Goal: Use online tool/utility: Utilize a website feature to perform a specific function

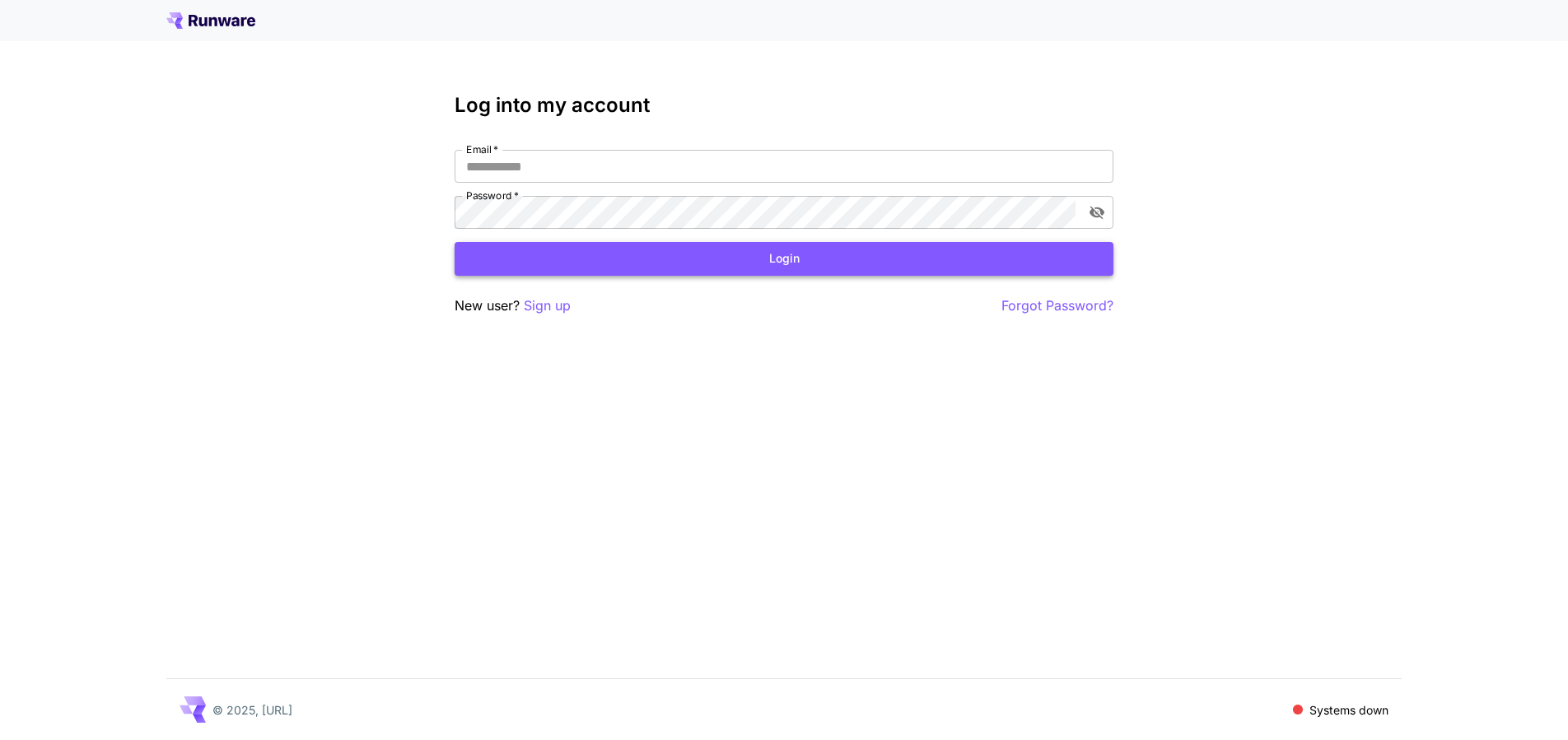
type input "**********"
click at [804, 253] on button "Login" at bounding box center [784, 258] width 659 height 34
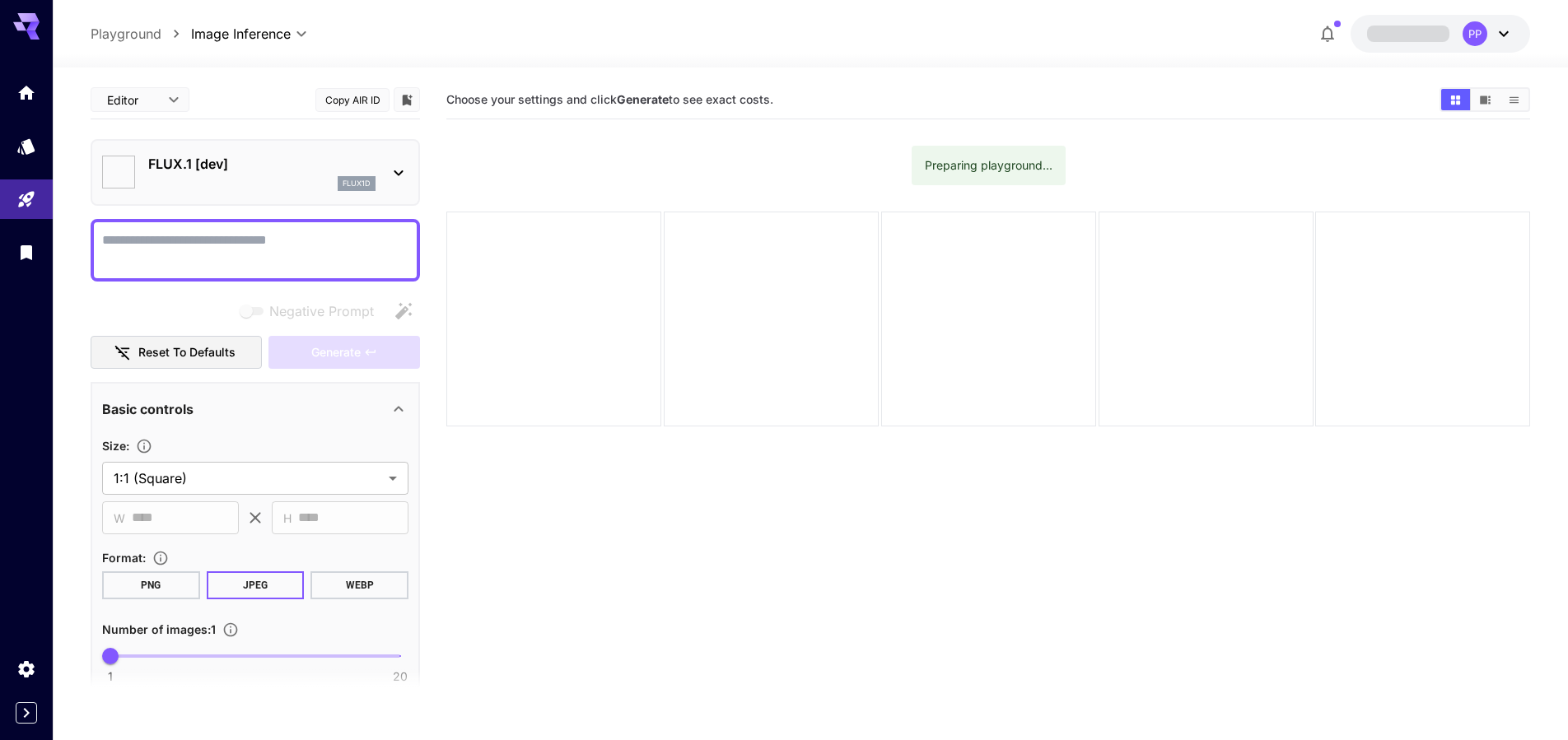
type input "**********"
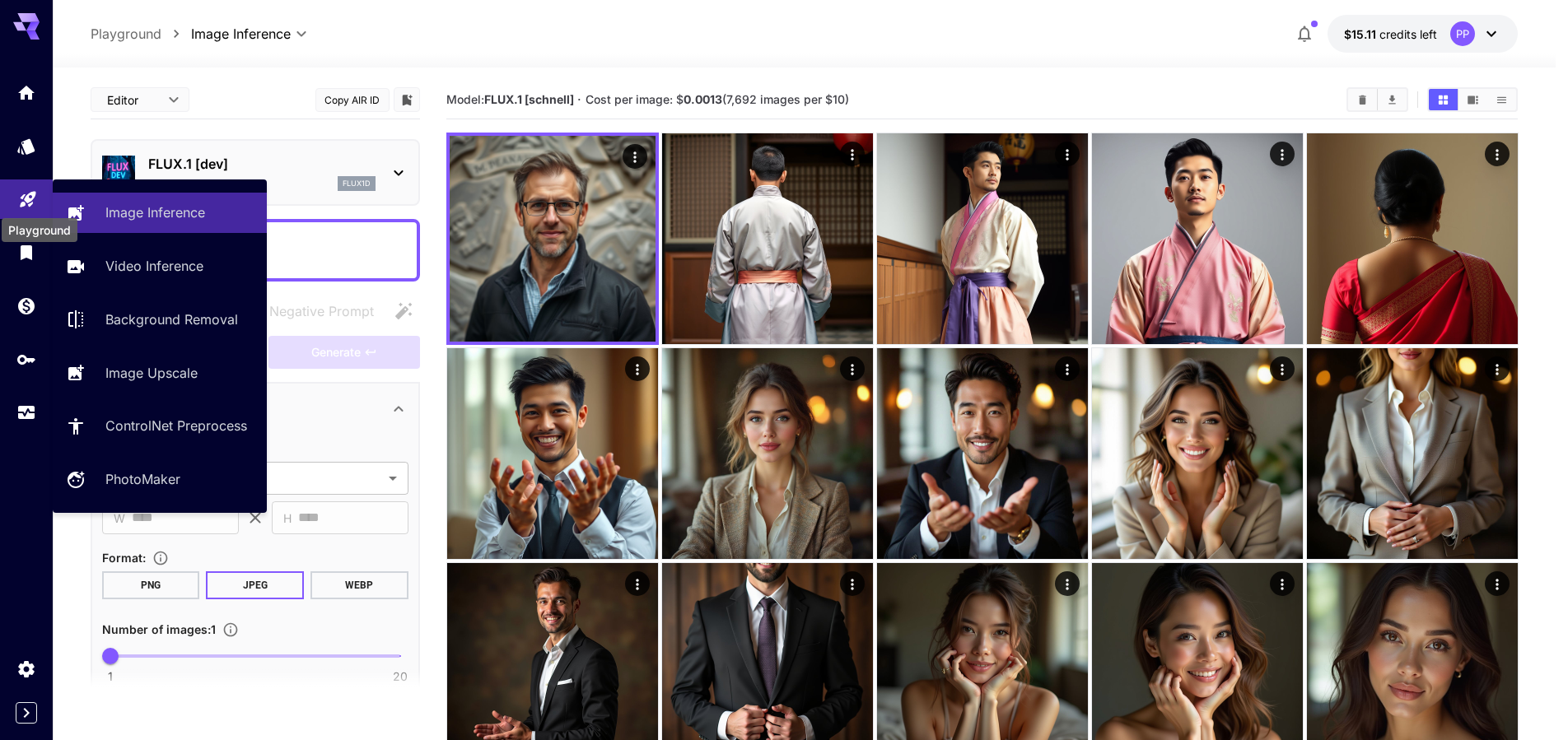
click at [31, 196] on icon "Playground" at bounding box center [28, 194] width 20 height 20
click at [28, 193] on icon "Playground" at bounding box center [28, 195] width 16 height 16
click at [150, 261] on p "Video Inference" at bounding box center [158, 265] width 98 height 20
type input "**********"
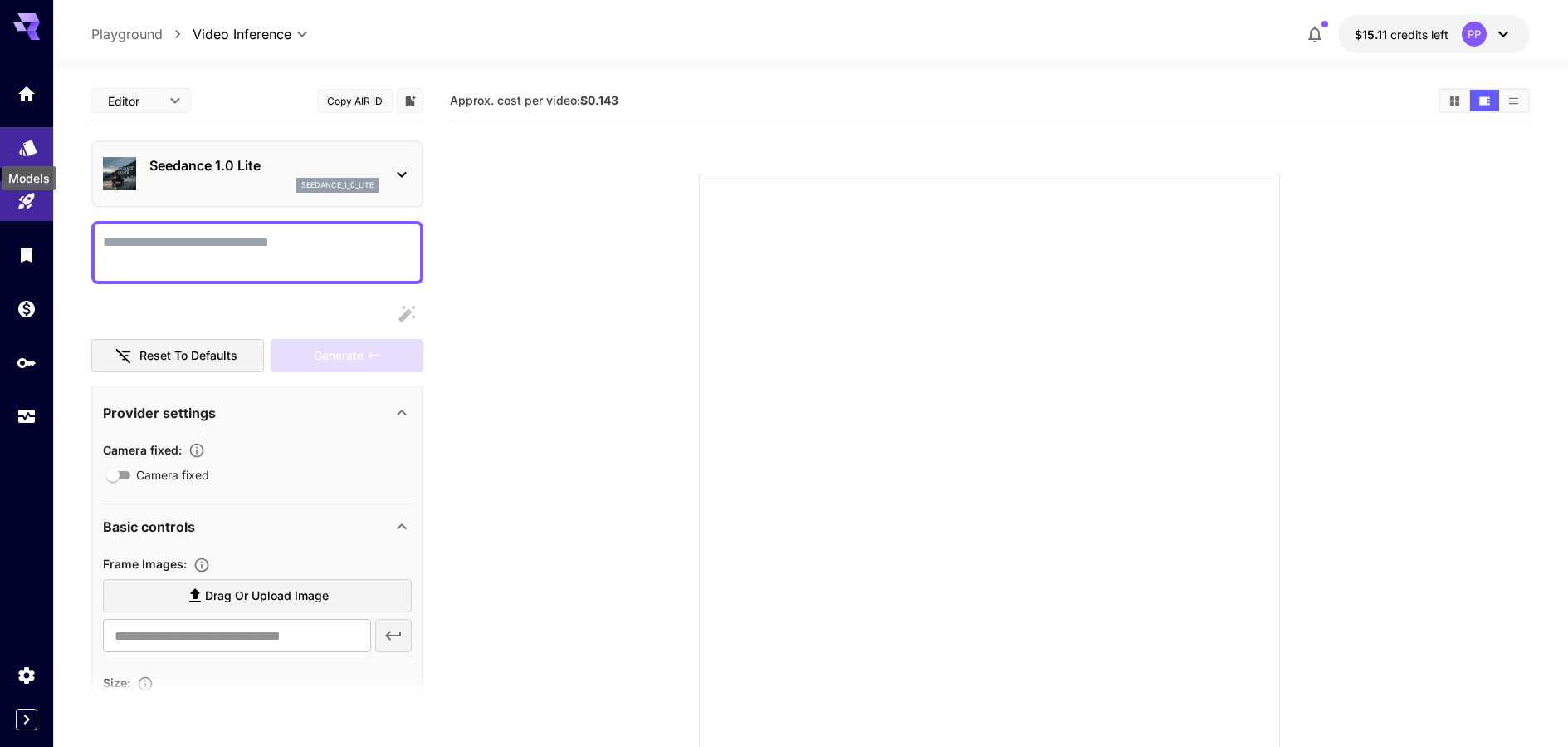
click at [26, 156] on div "Models" at bounding box center [29, 173] width 58 height 37
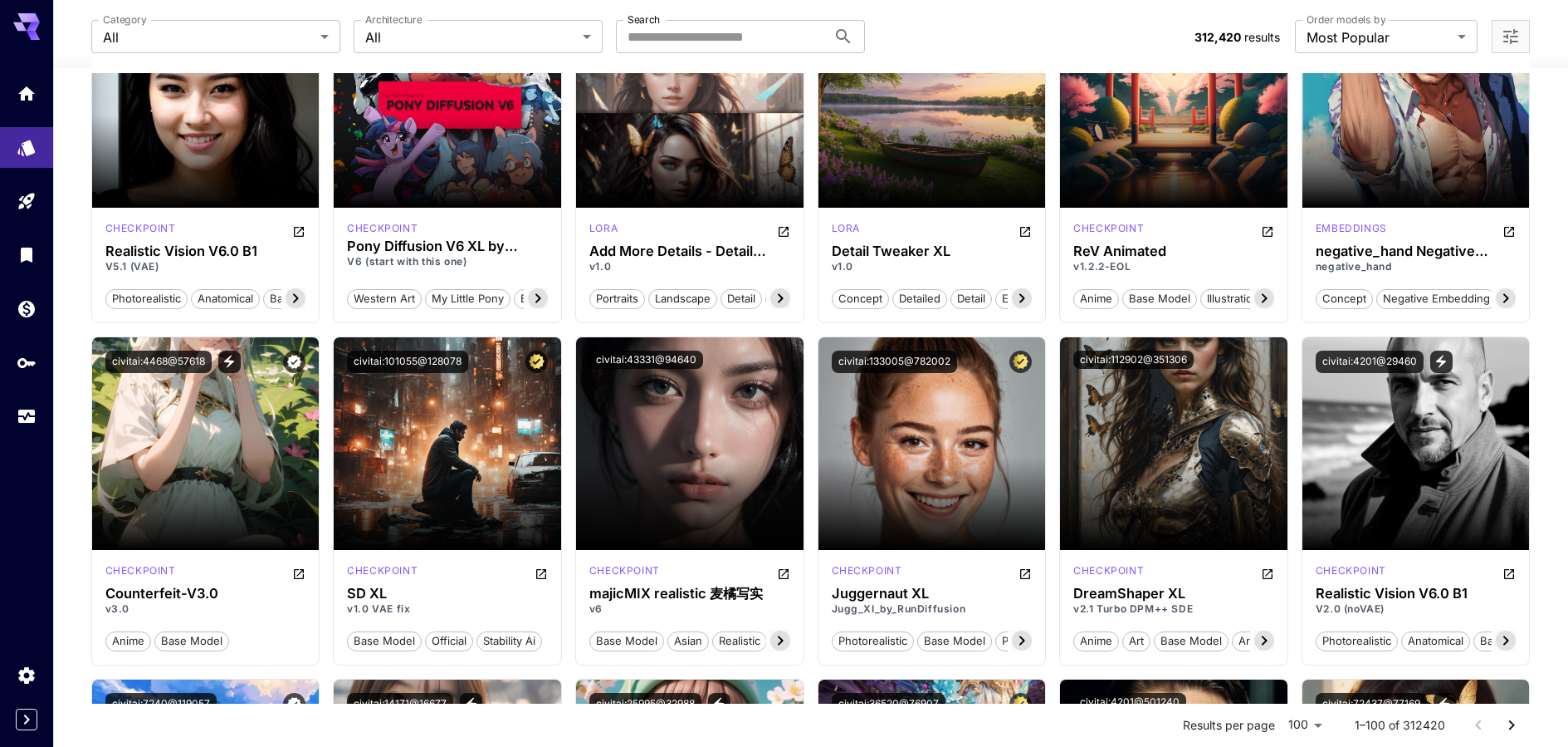
scroll to position [1993, 0]
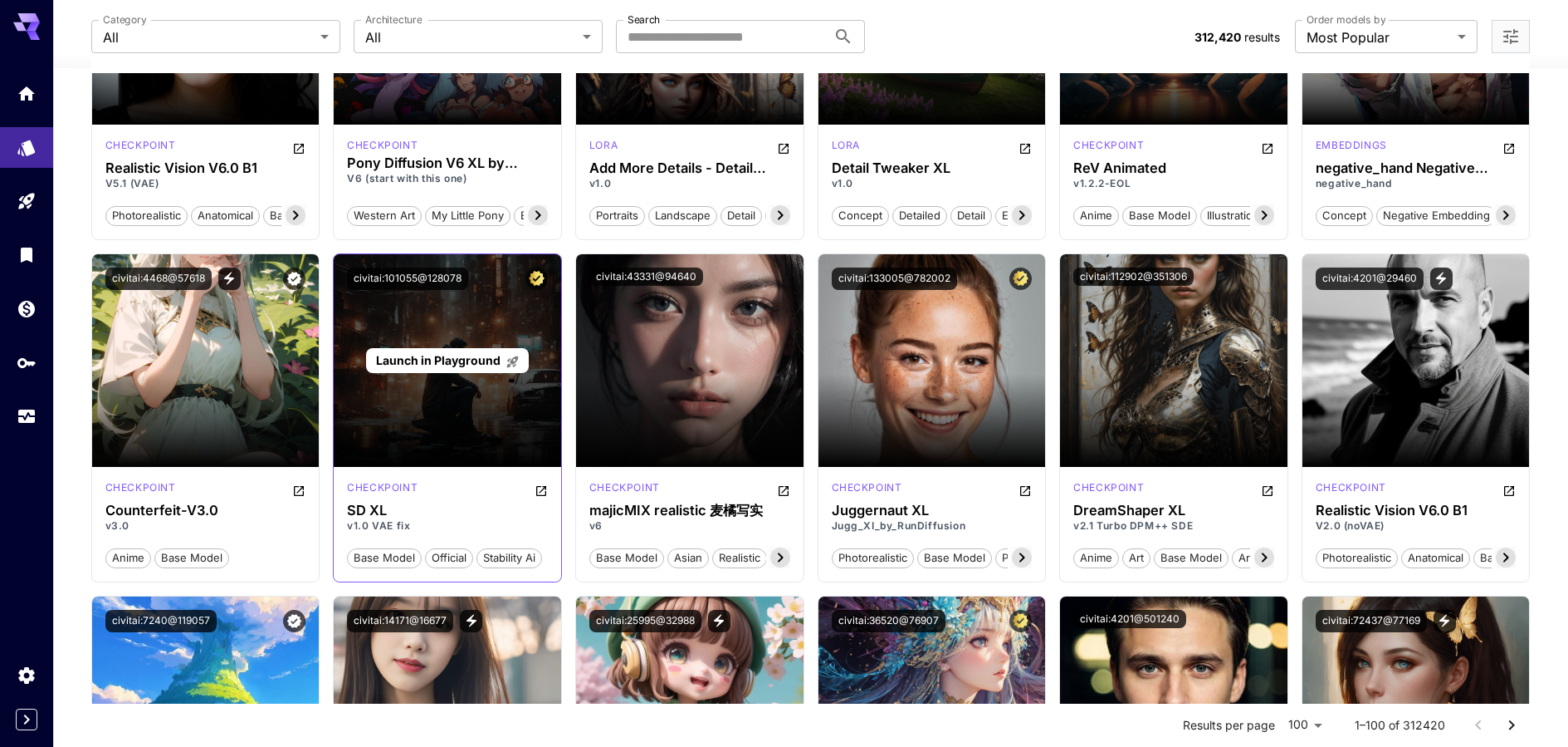
click at [454, 366] on span "Launch in Playground" at bounding box center [438, 360] width 124 height 14
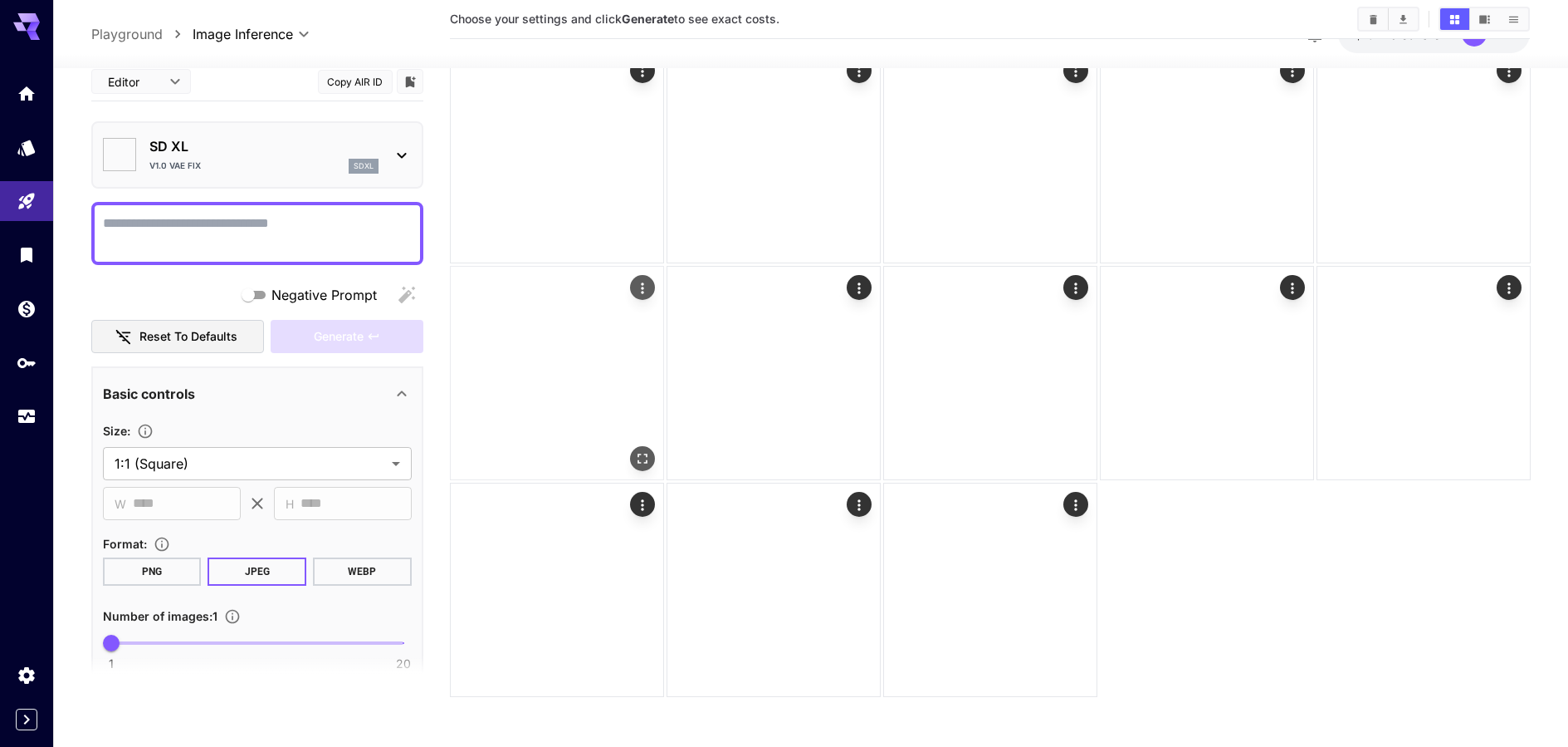
type input "**********"
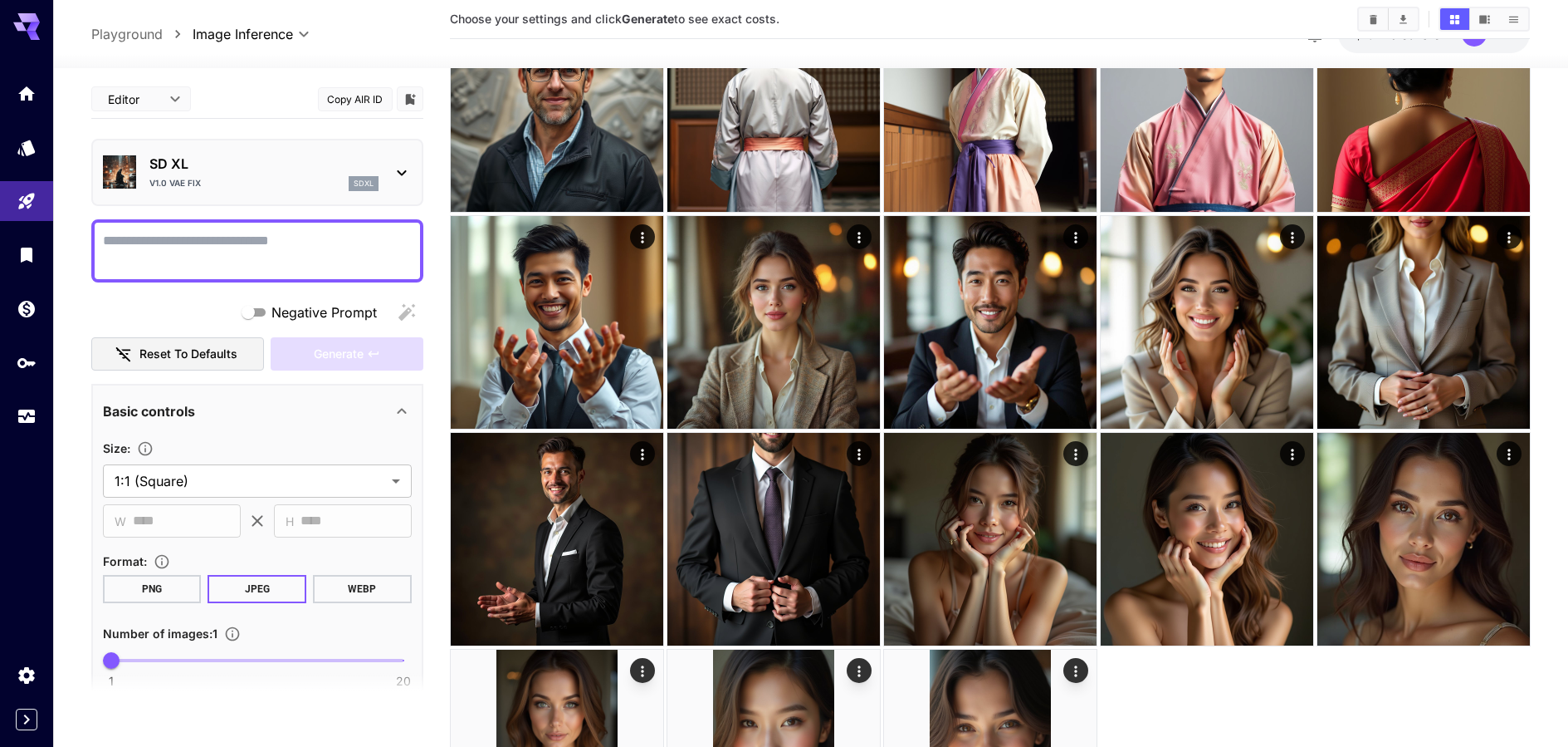
scroll to position [302, 0]
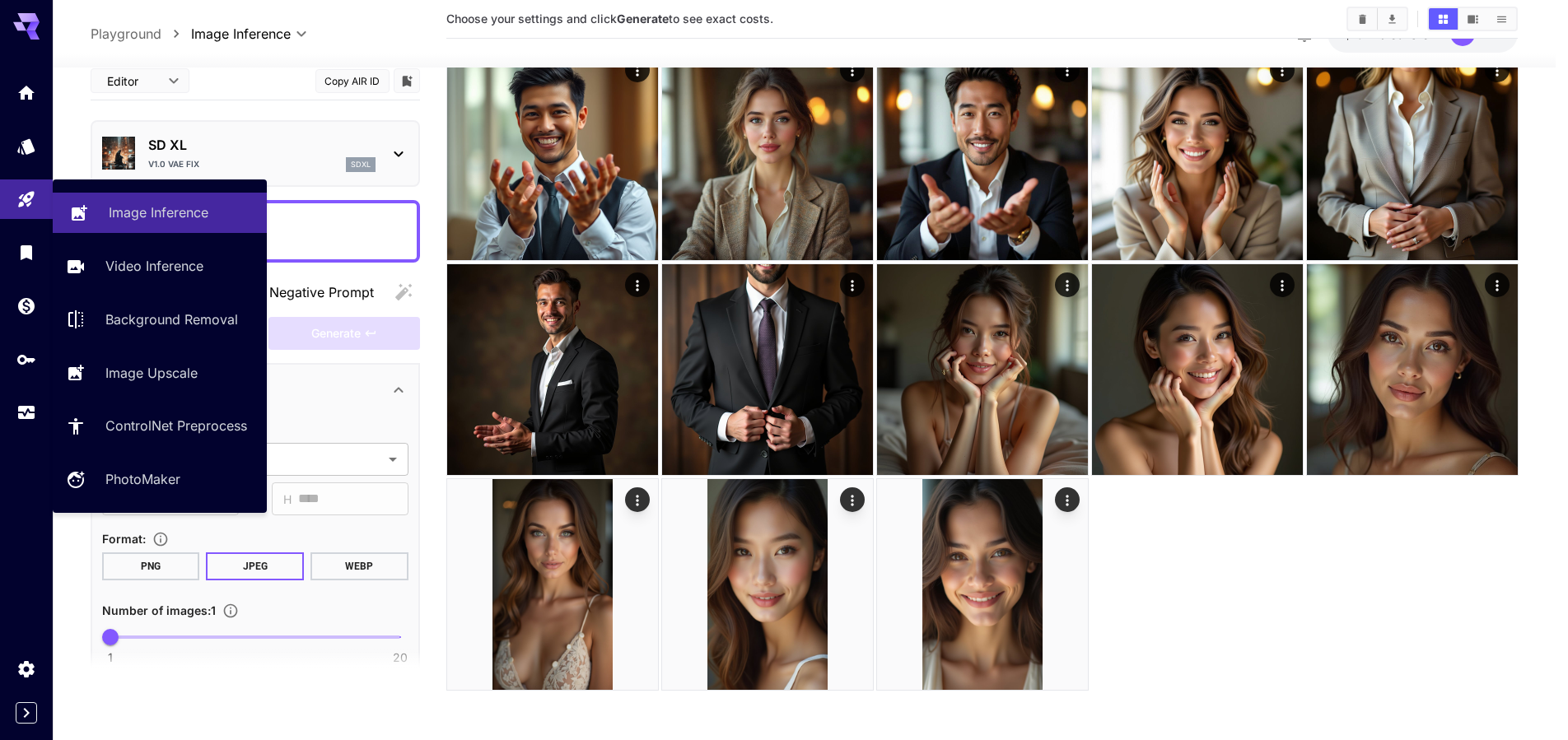
click at [146, 210] on p "Image Inference" at bounding box center [159, 212] width 100 height 20
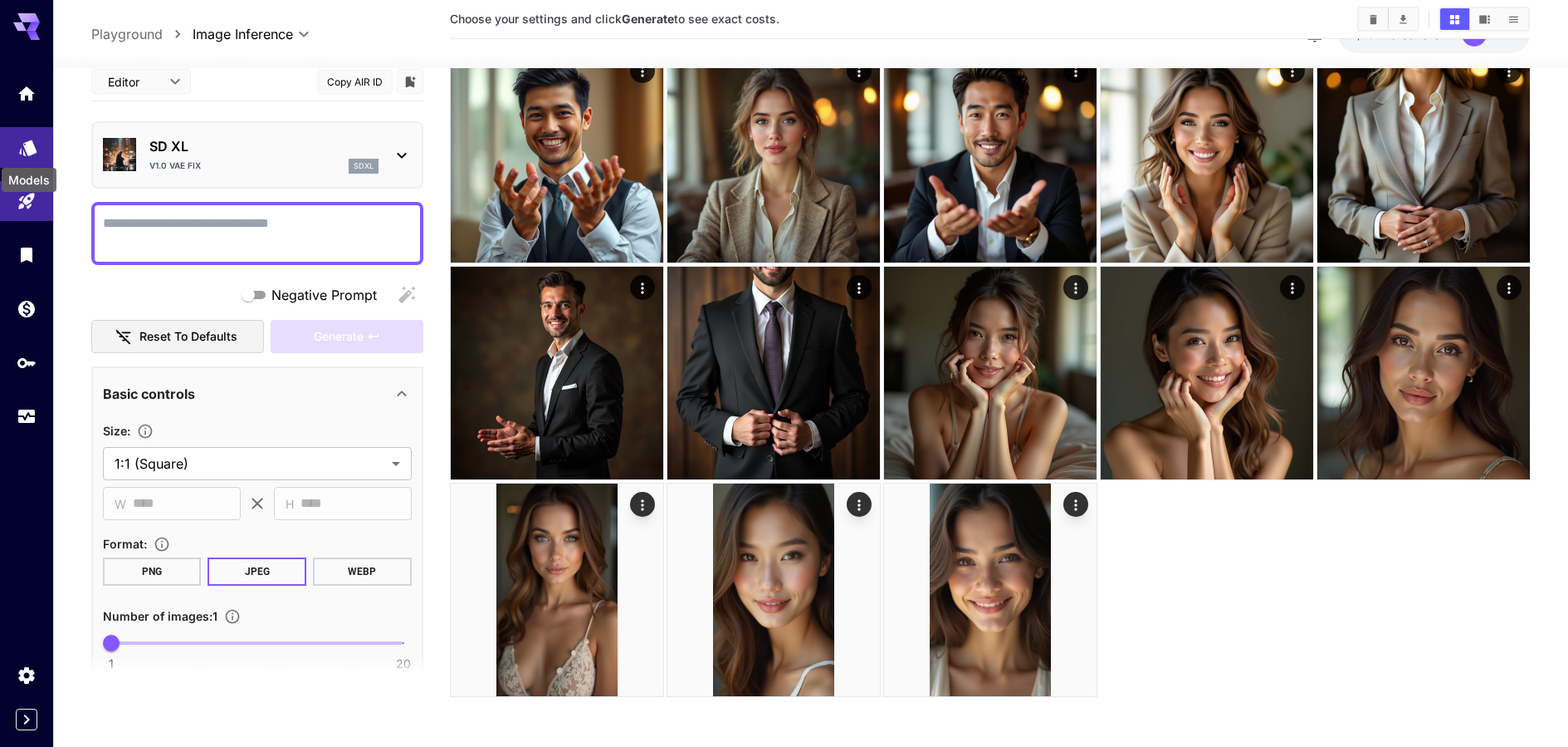
click at [30, 156] on link at bounding box center [26, 147] width 53 height 41
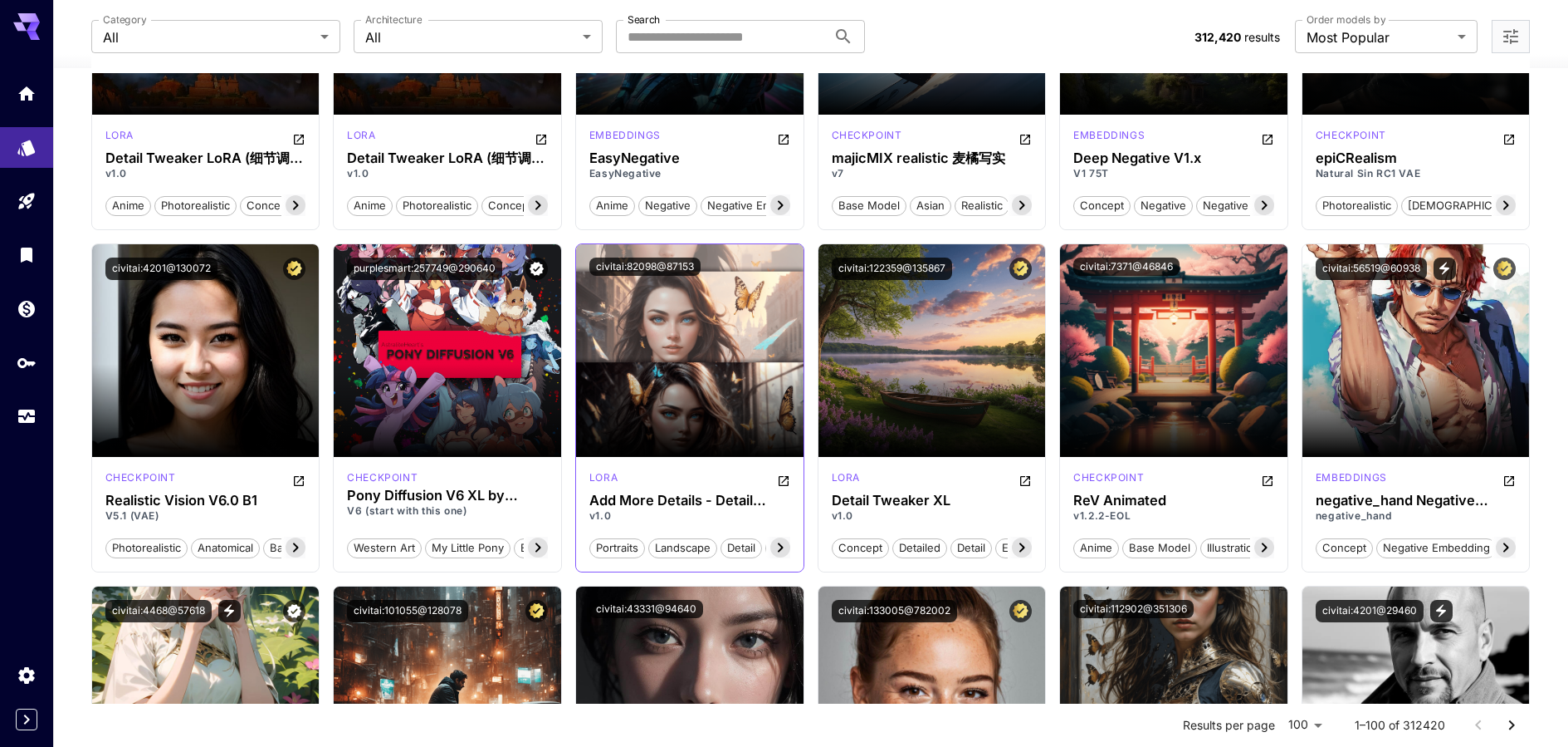
scroll to position [1993, 0]
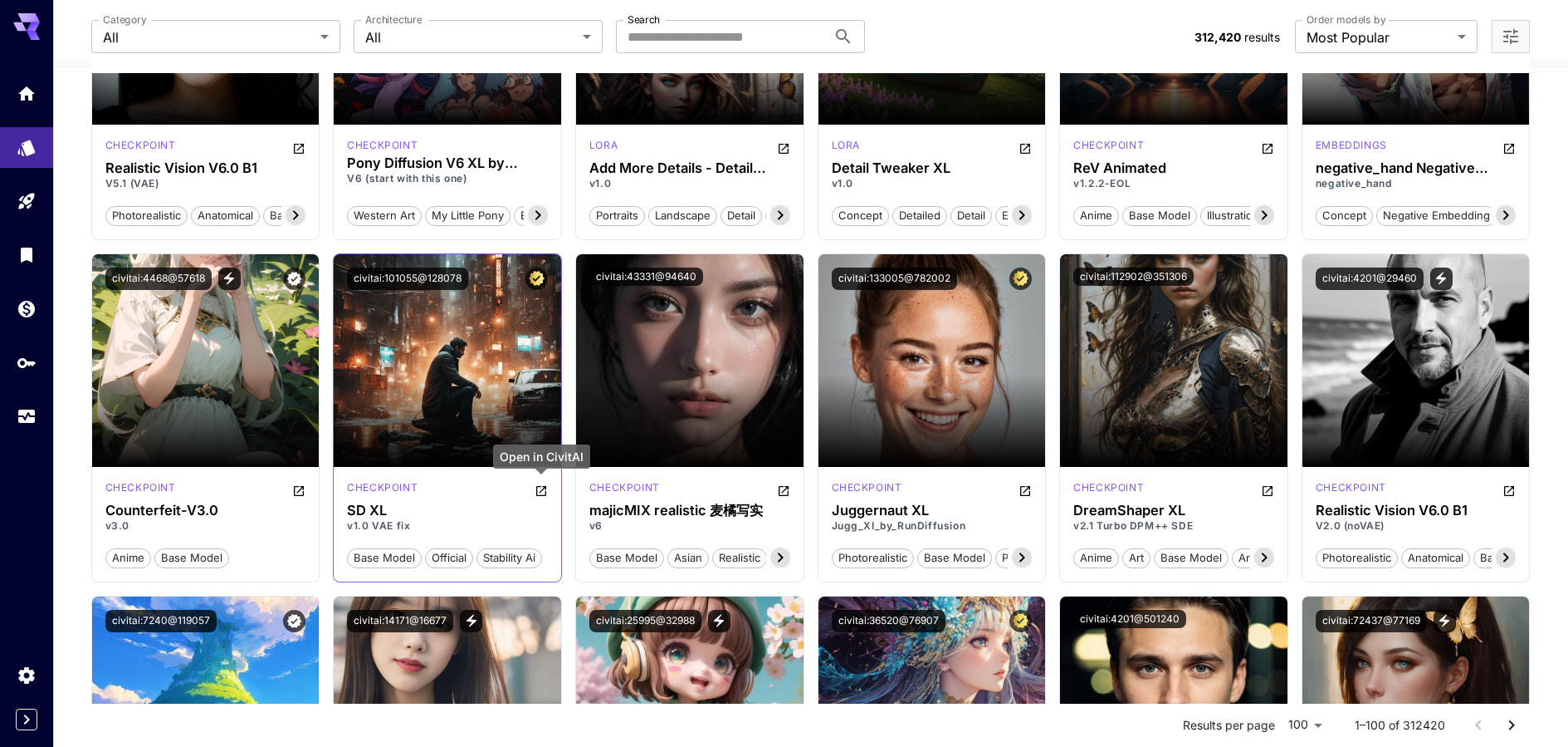
click at [540, 492] on icon "Open in CivitAI" at bounding box center [541, 490] width 10 height 10
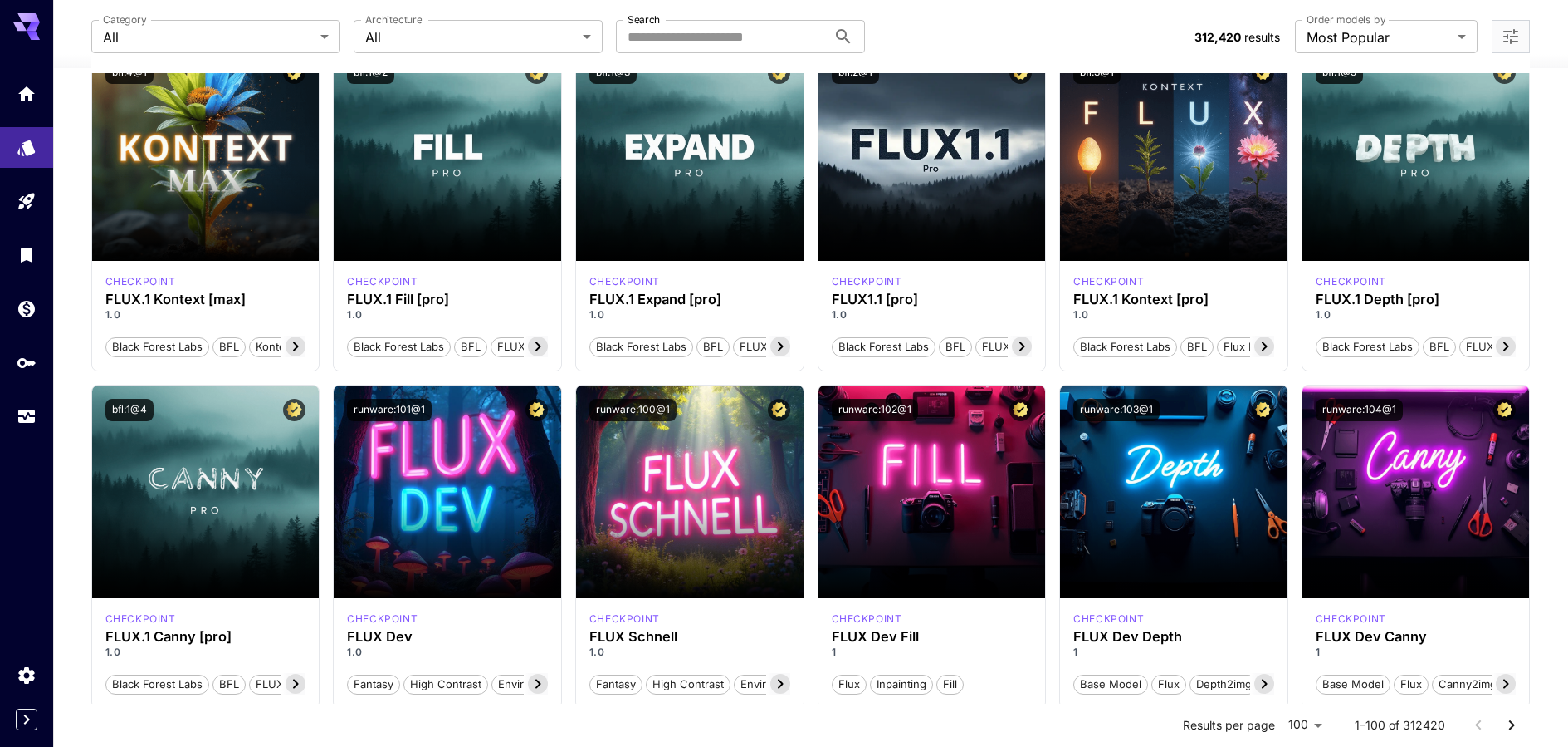
scroll to position [0, 0]
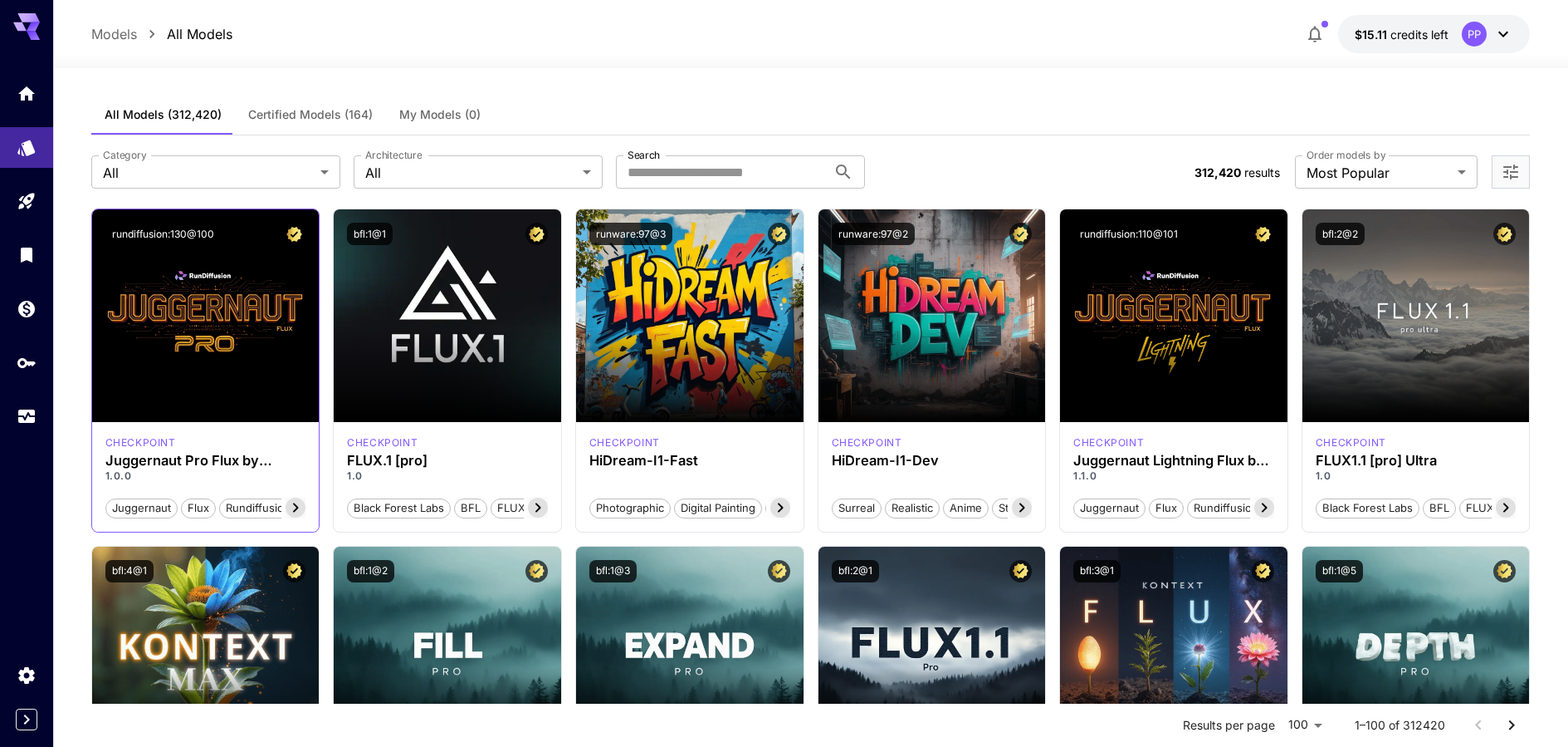
click at [298, 510] on icon at bounding box center [296, 507] width 20 height 20
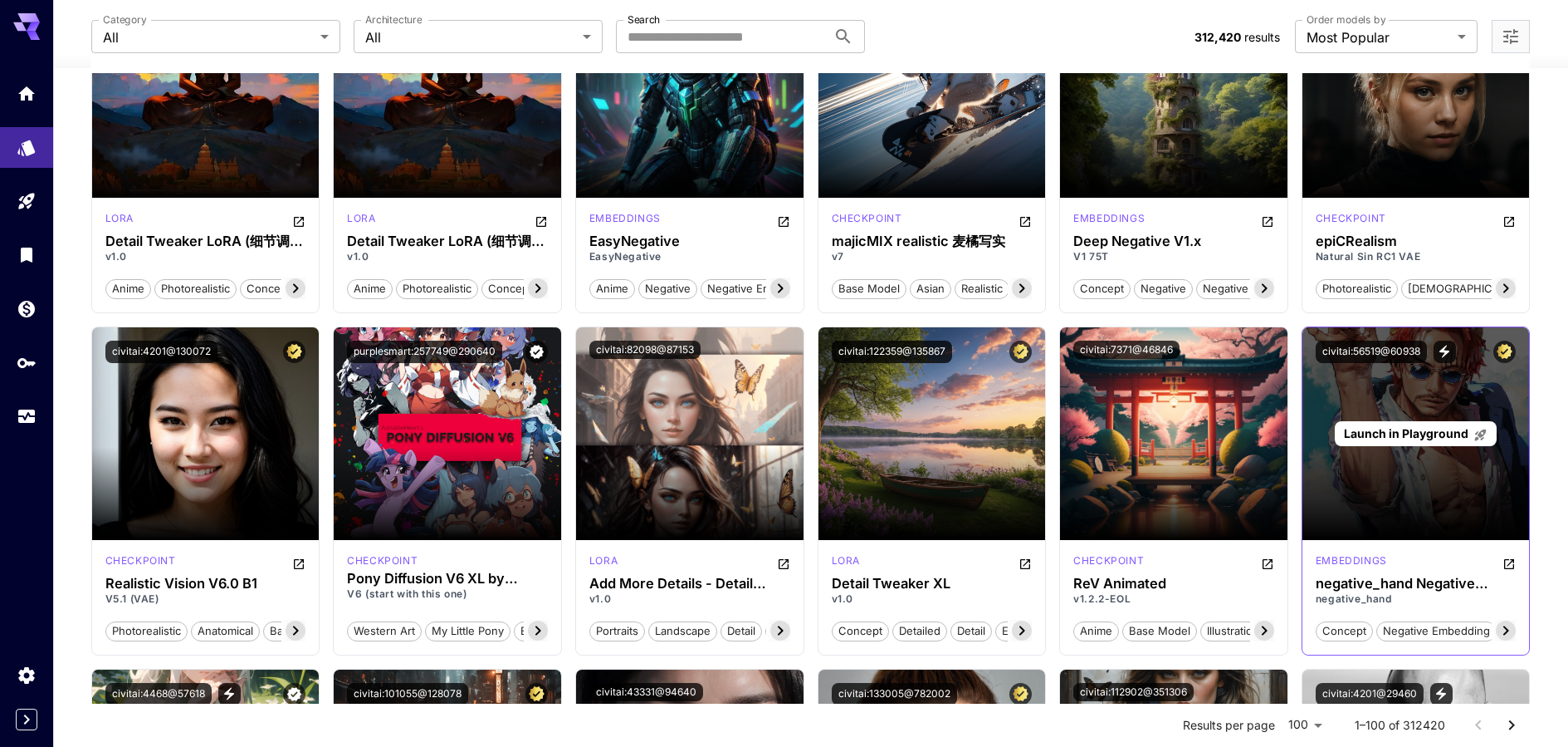
scroll to position [1412, 0]
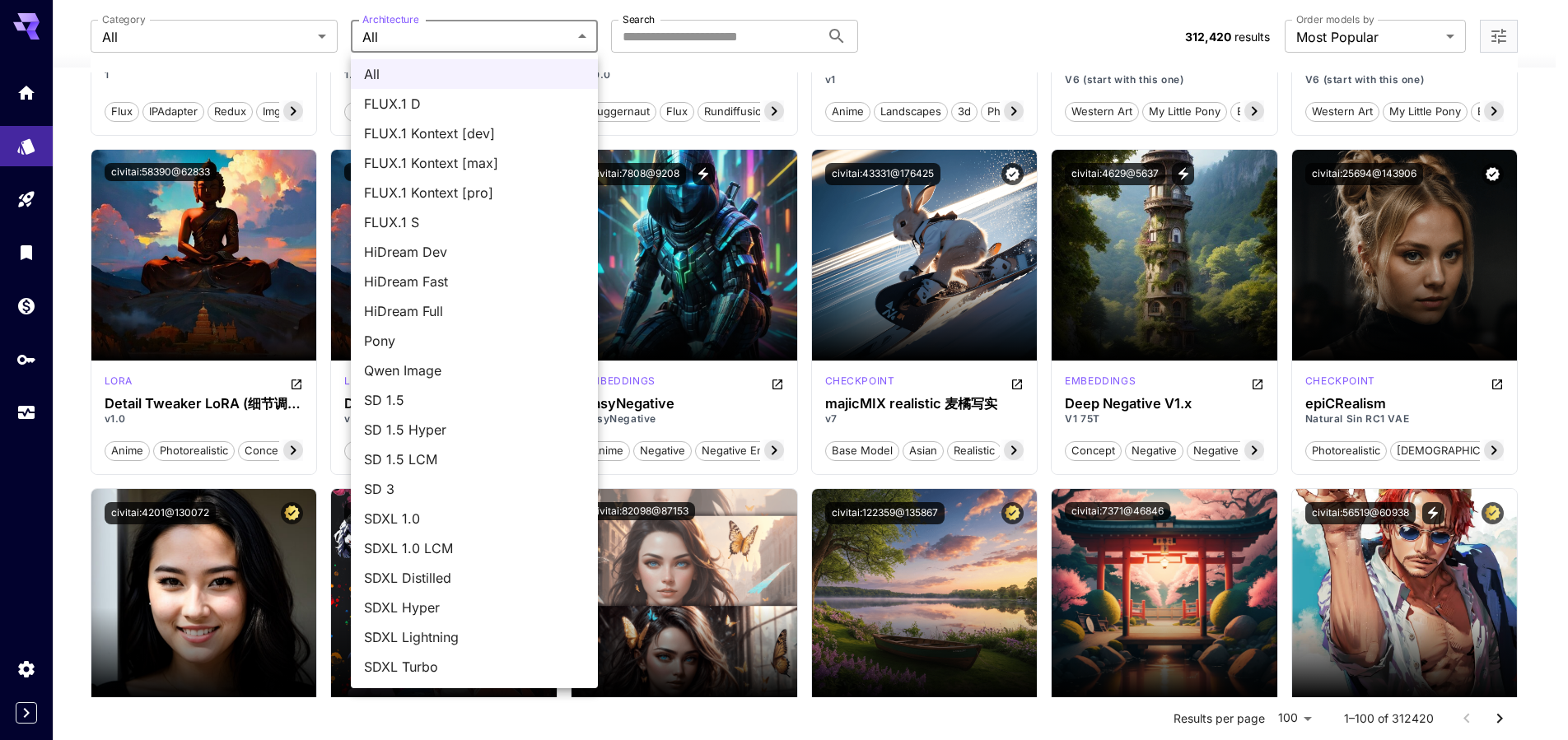
click at [168, 34] on div at bounding box center [784, 370] width 1568 height 740
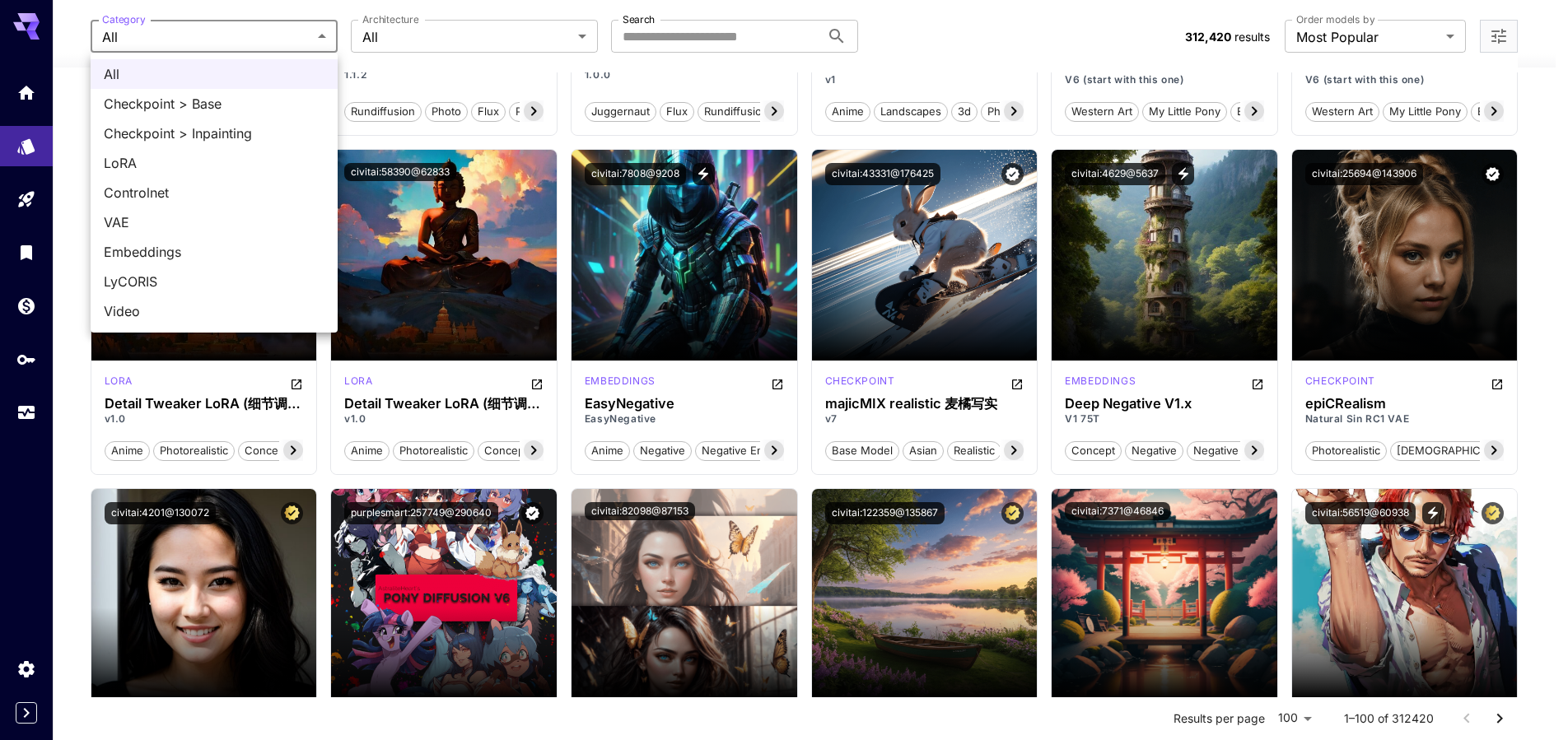
click at [273, 42] on div at bounding box center [784, 370] width 1568 height 740
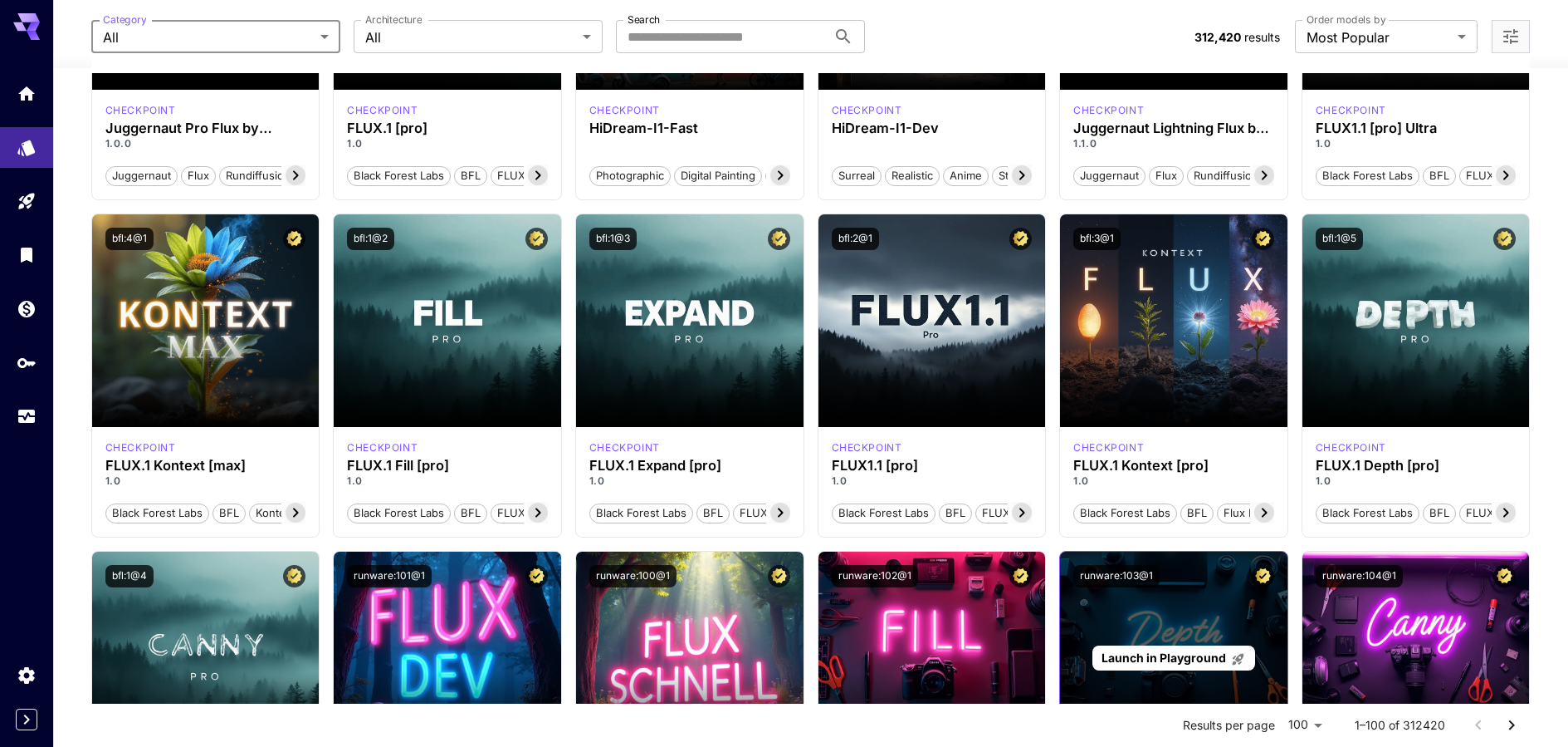
scroll to position [0, 0]
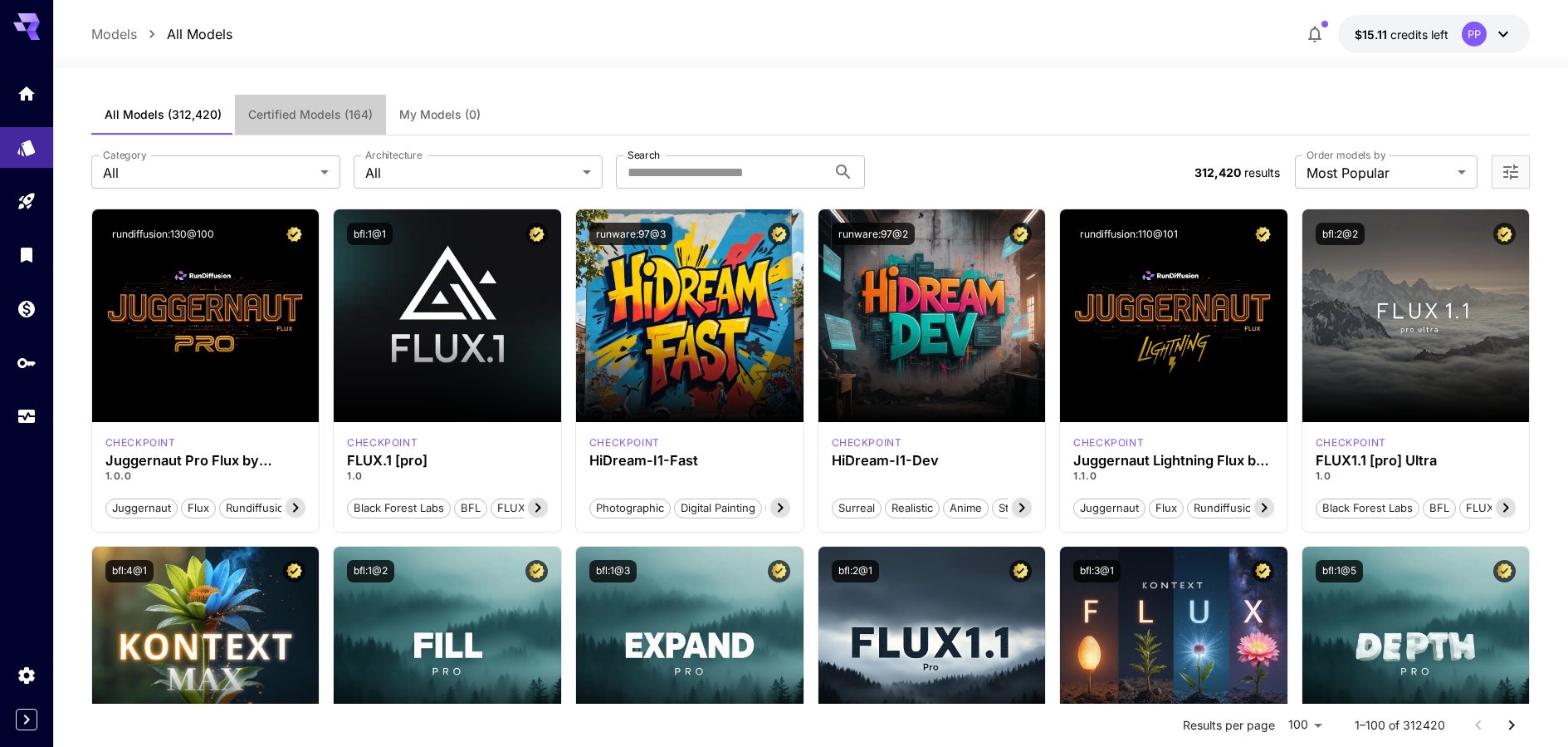
click at [314, 112] on span "Certified Models (164)" at bounding box center [310, 114] width 124 height 15
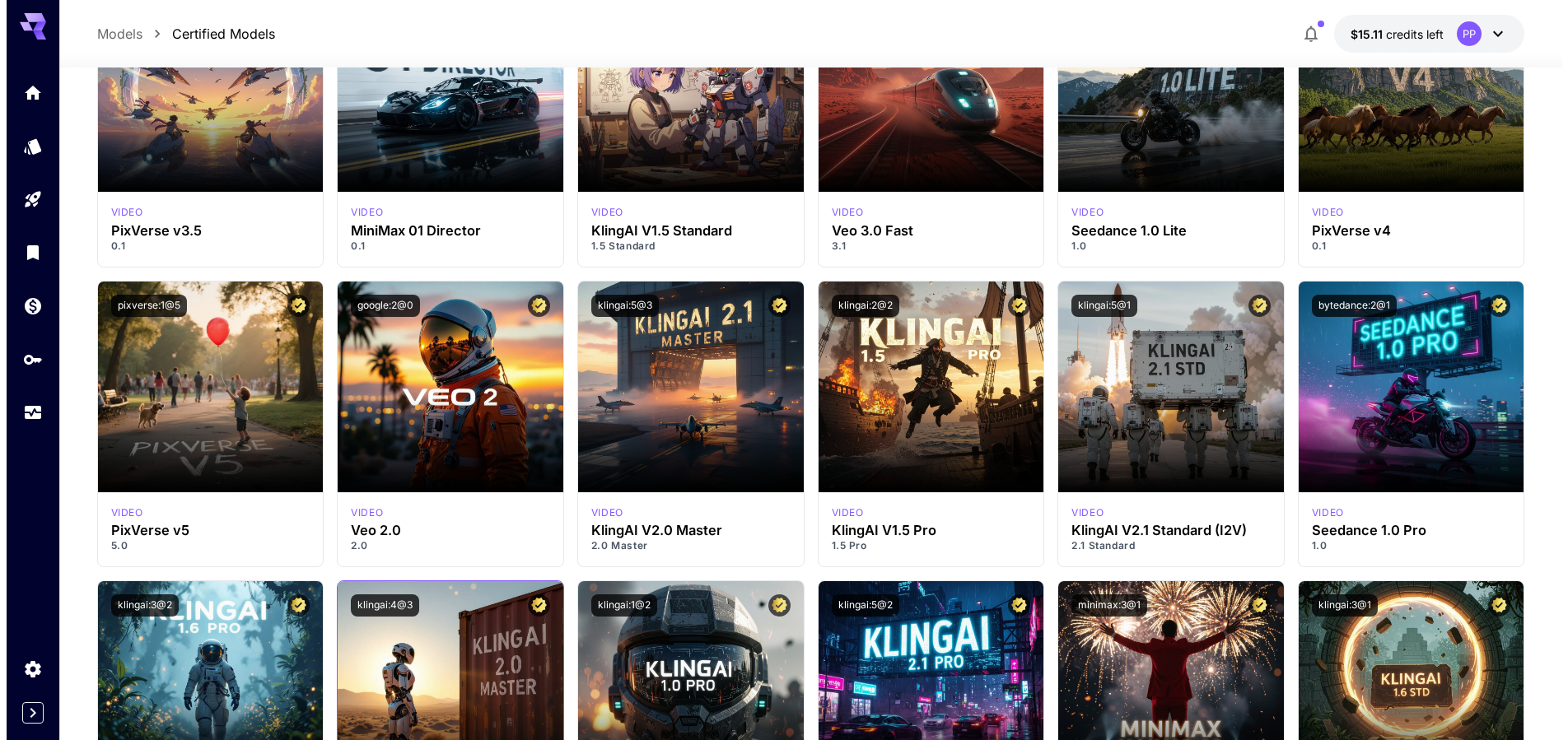
scroll to position [5977, 0]
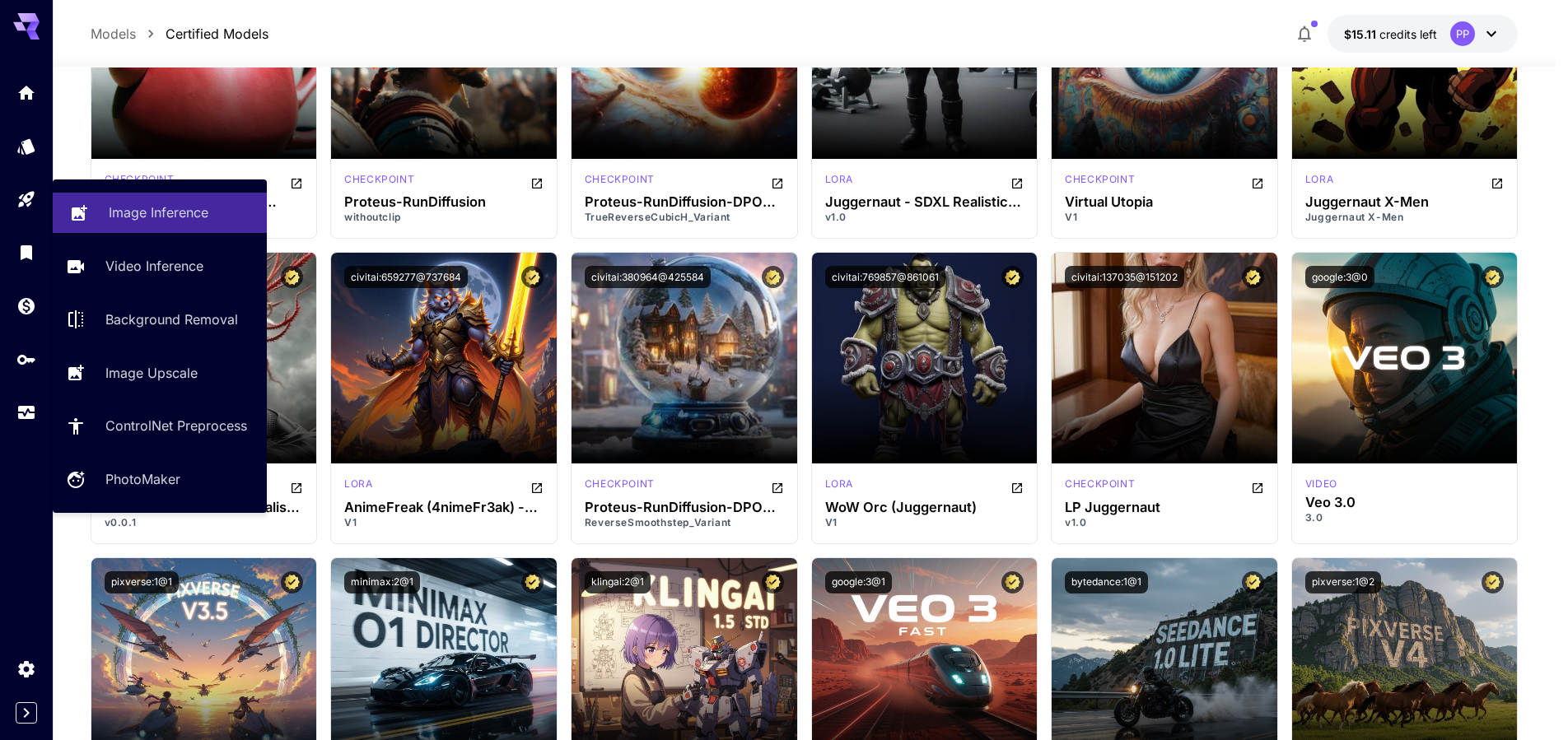
click at [125, 202] on p "Image Inference" at bounding box center [159, 212] width 100 height 20
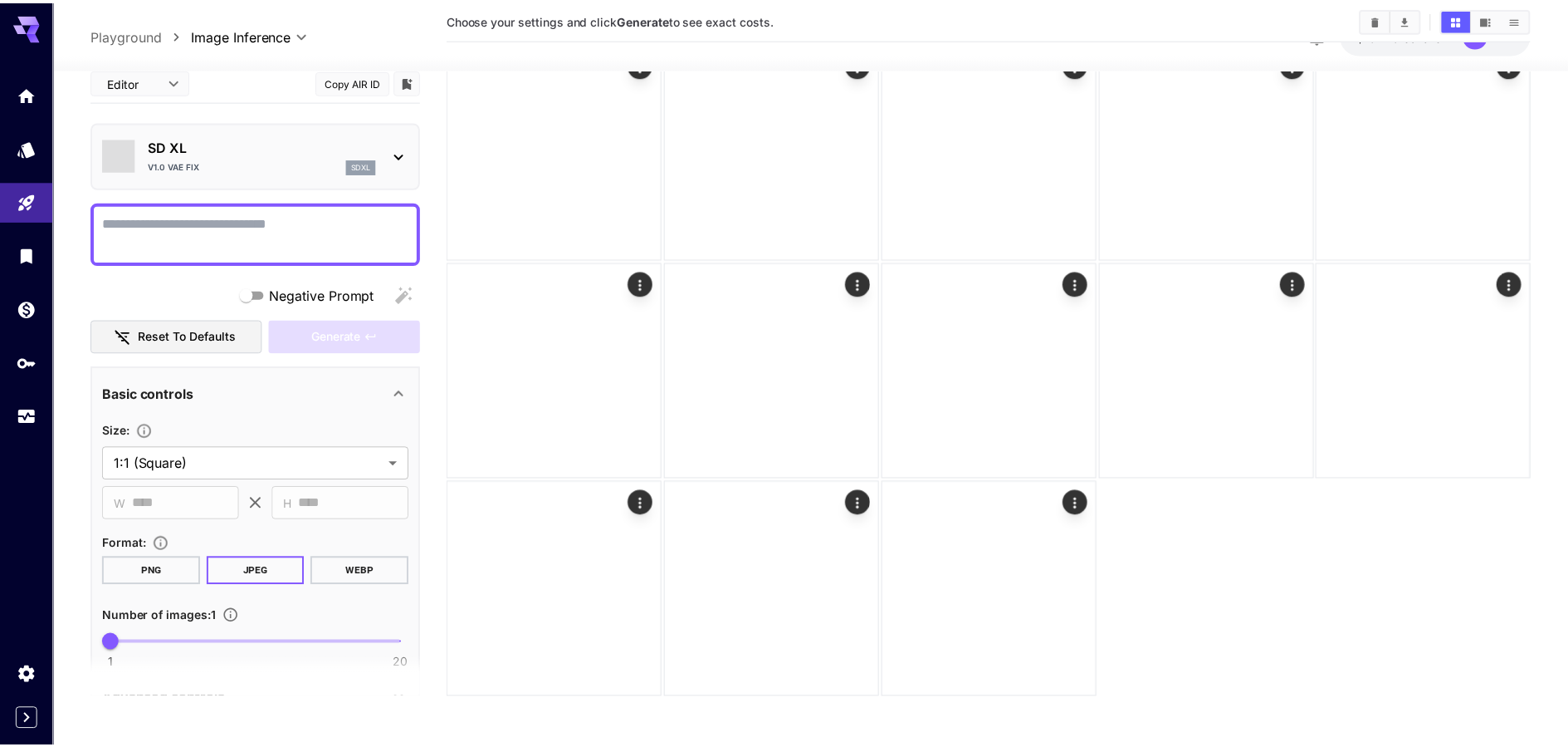
scroll to position [302, 0]
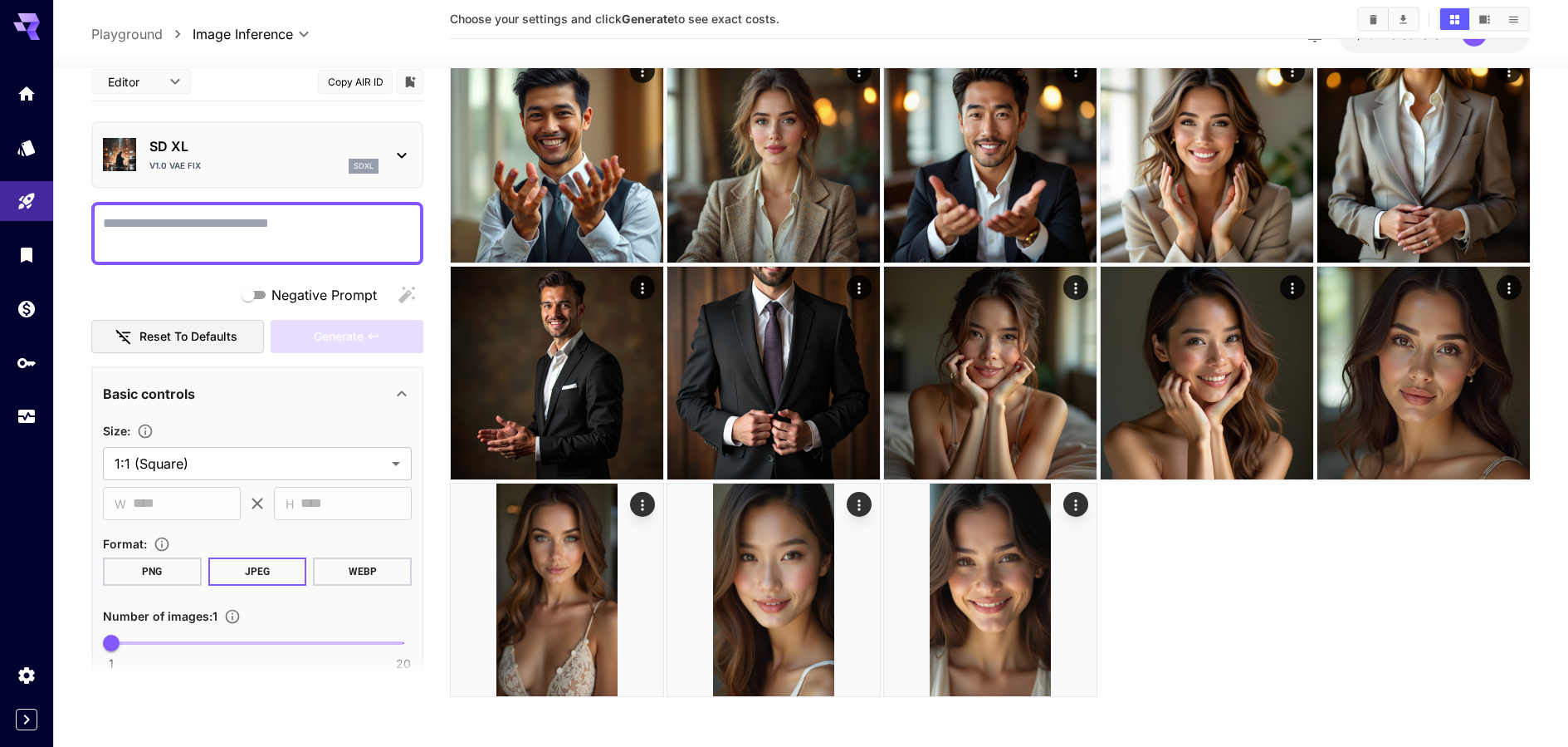
click at [316, 140] on p "SD XL" at bounding box center [264, 146] width 229 height 20
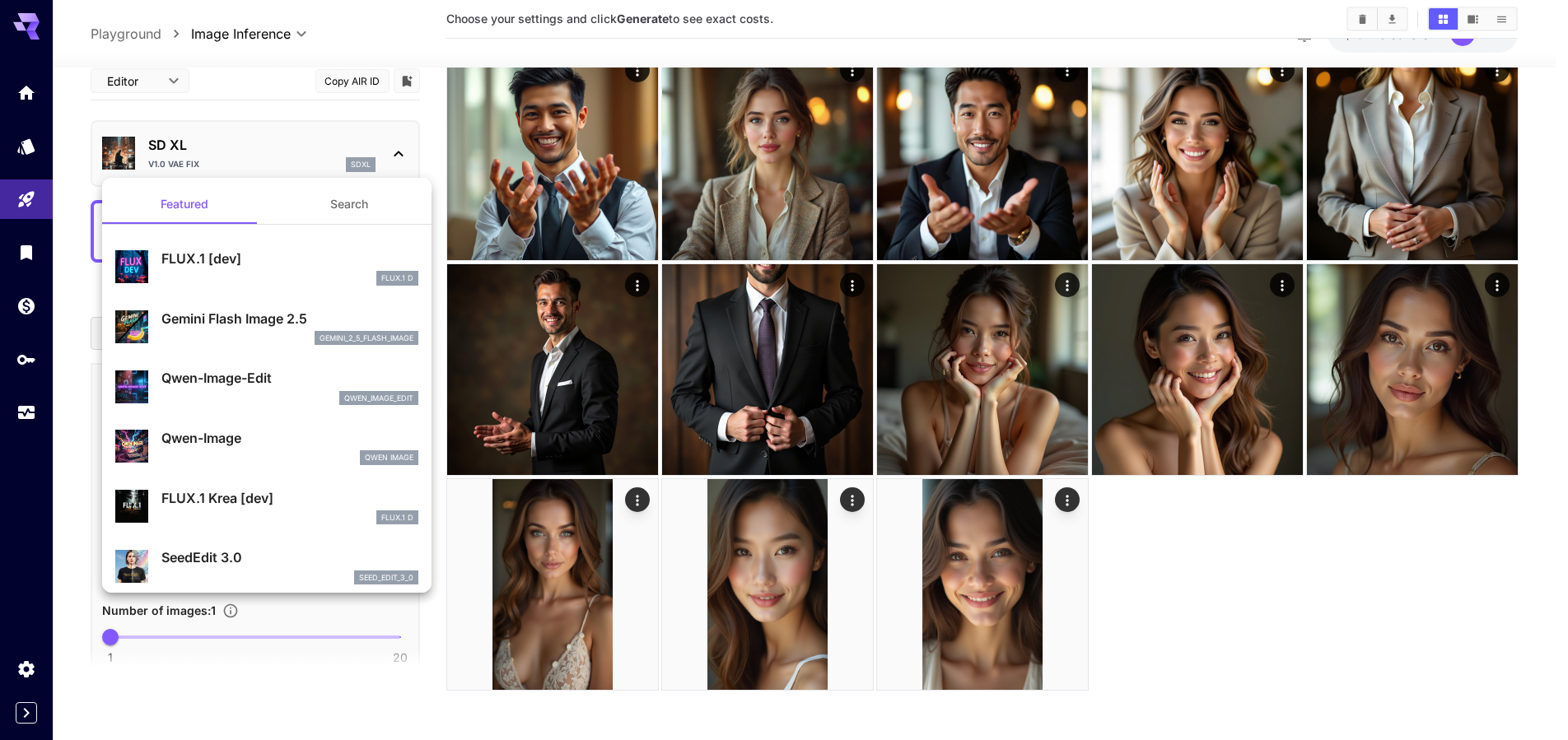
click at [254, 326] on p "Gemini Flash Image 2.5" at bounding box center [290, 318] width 257 height 20
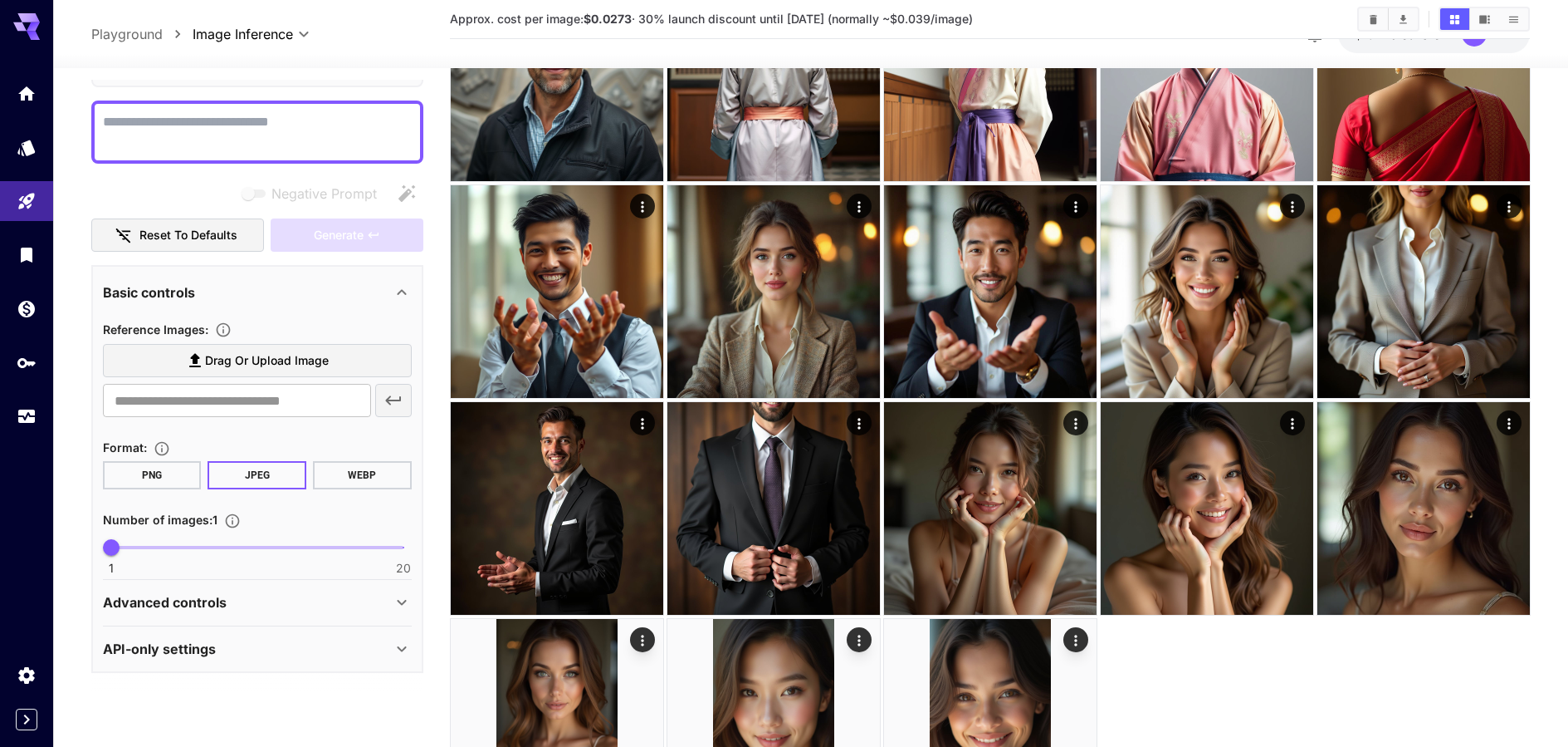
scroll to position [302, 0]
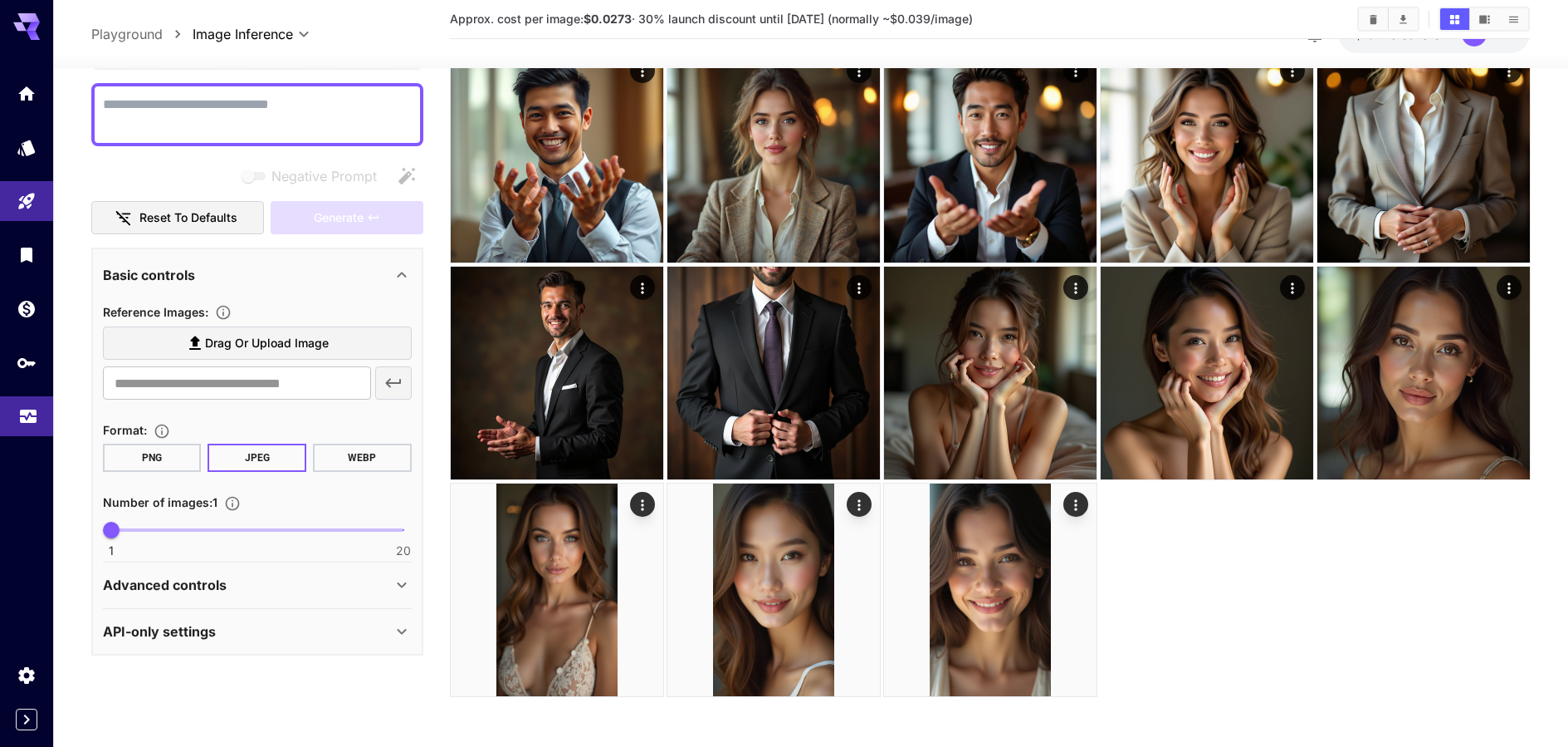
click at [20, 409] on icon "Usage" at bounding box center [28, 410] width 20 height 20
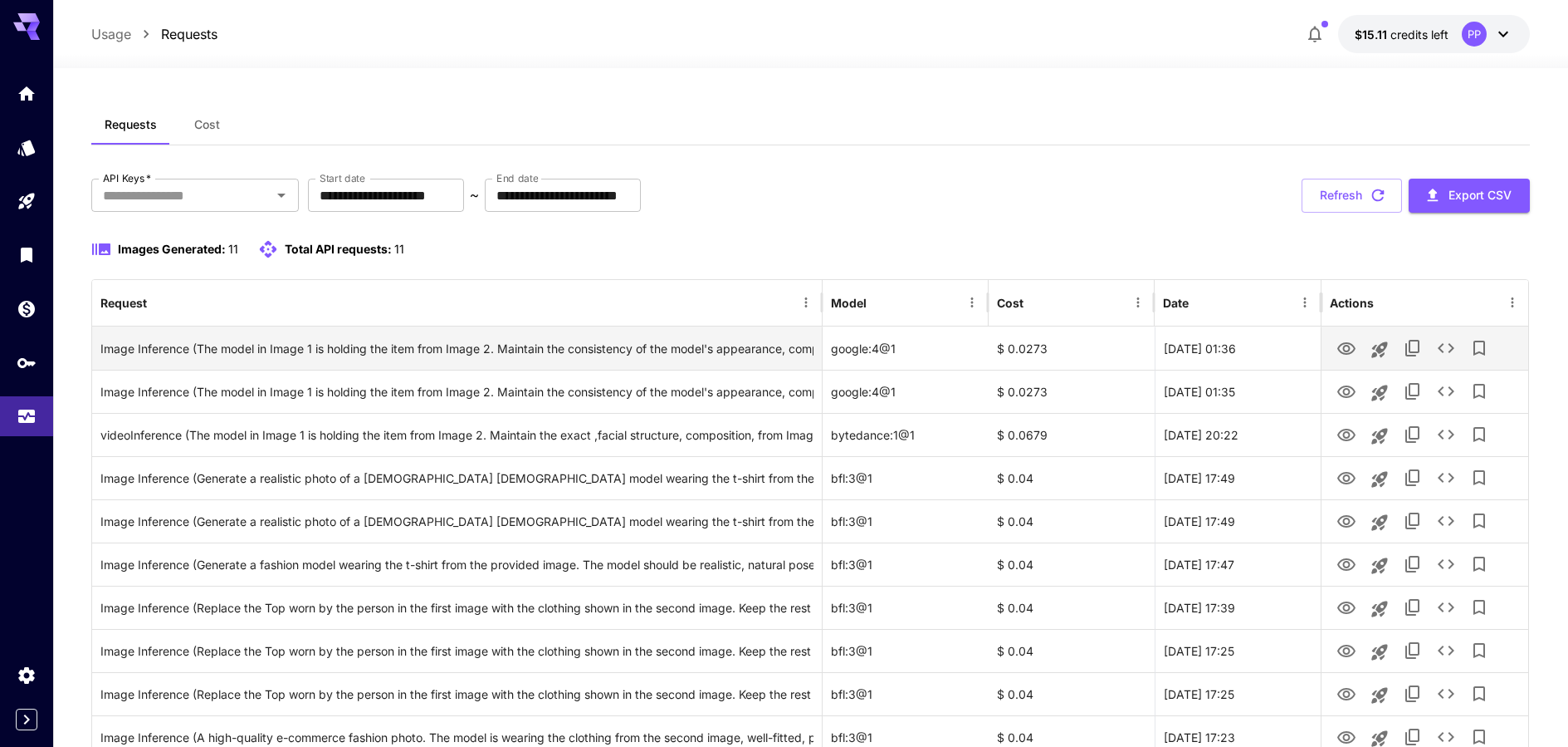
scroll to position [83, 0]
